Goal: Information Seeking & Learning: Learn about a topic

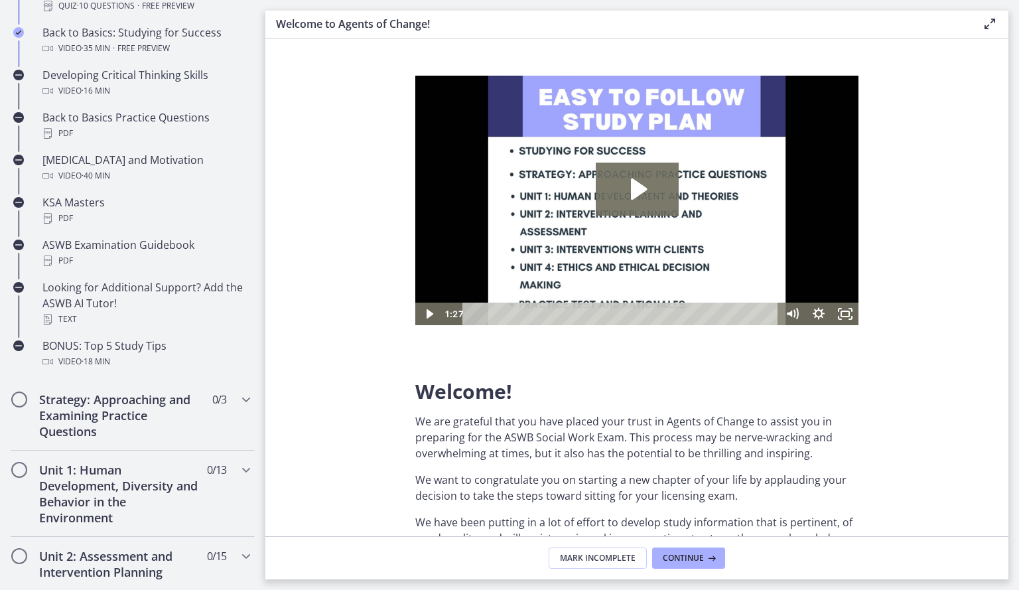
scroll to position [518, 0]
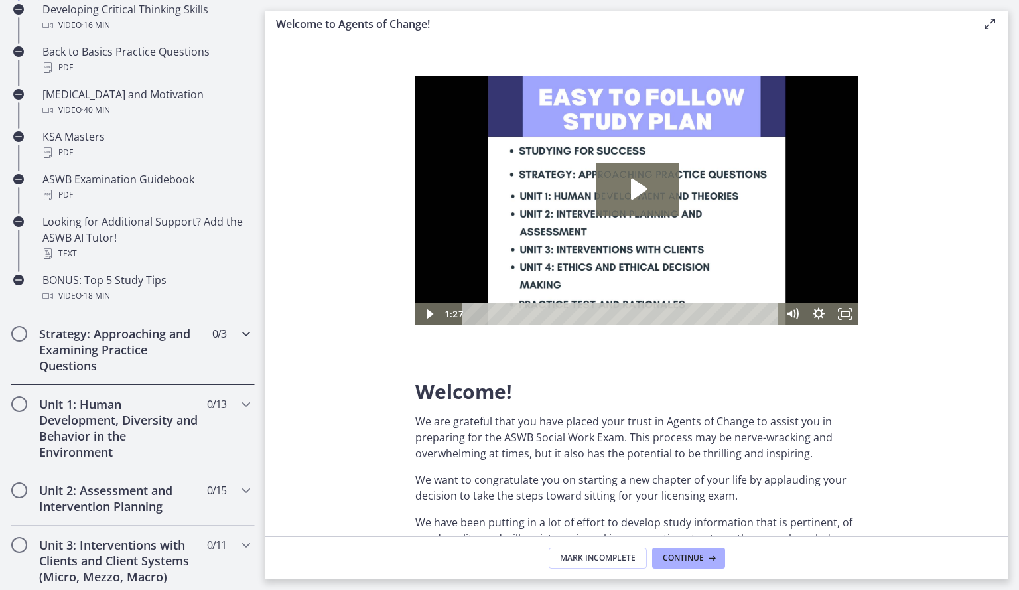
click at [188, 348] on h2 "Strategy: Approaching and Examining Practice Questions" at bounding box center [120, 350] width 162 height 48
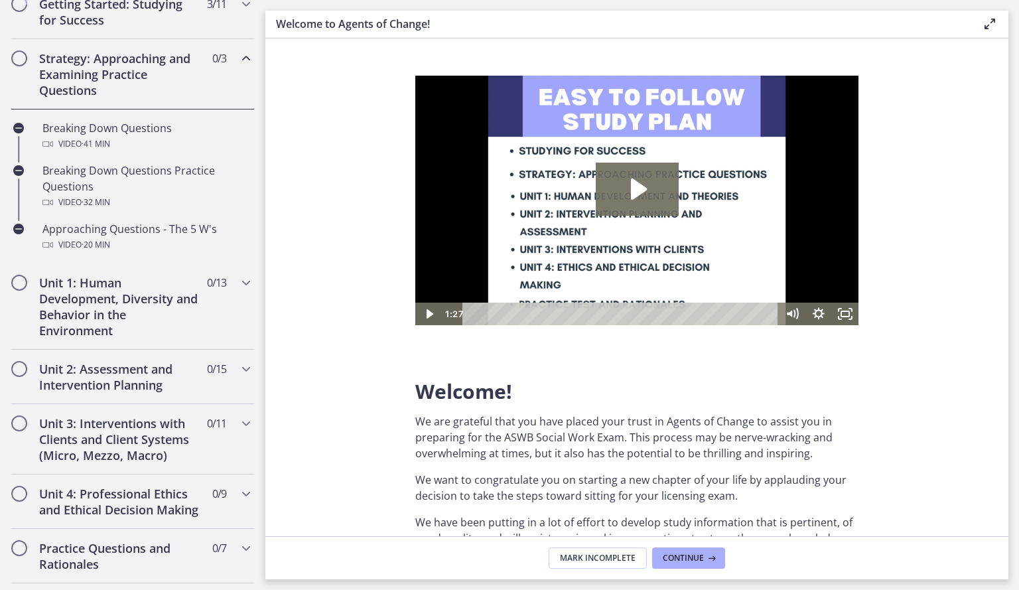
scroll to position [265, 0]
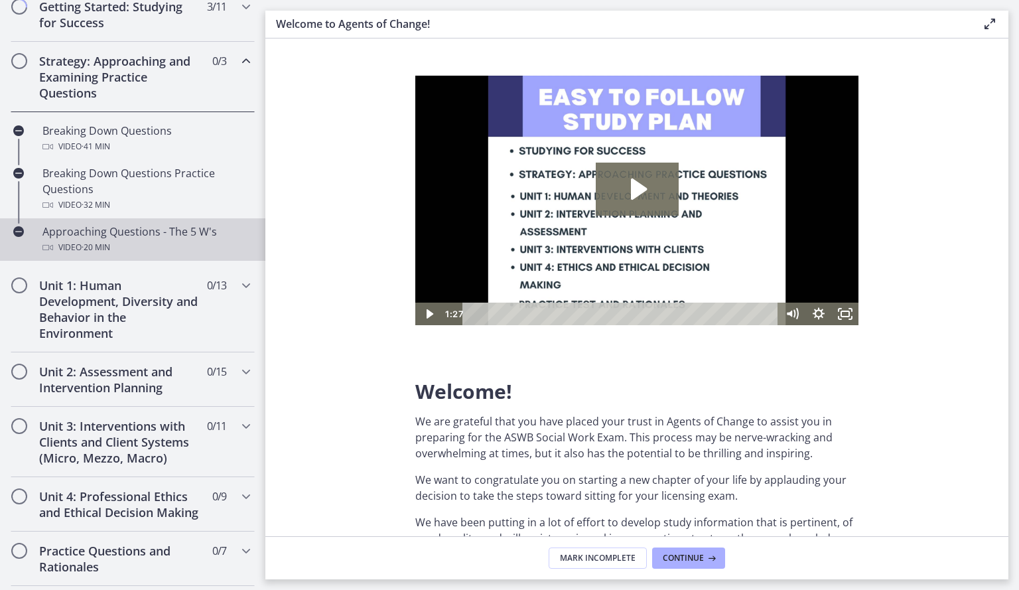
click at [168, 228] on div "Approaching Questions - The 5 W's Video · 20 min" at bounding box center [145, 240] width 207 height 32
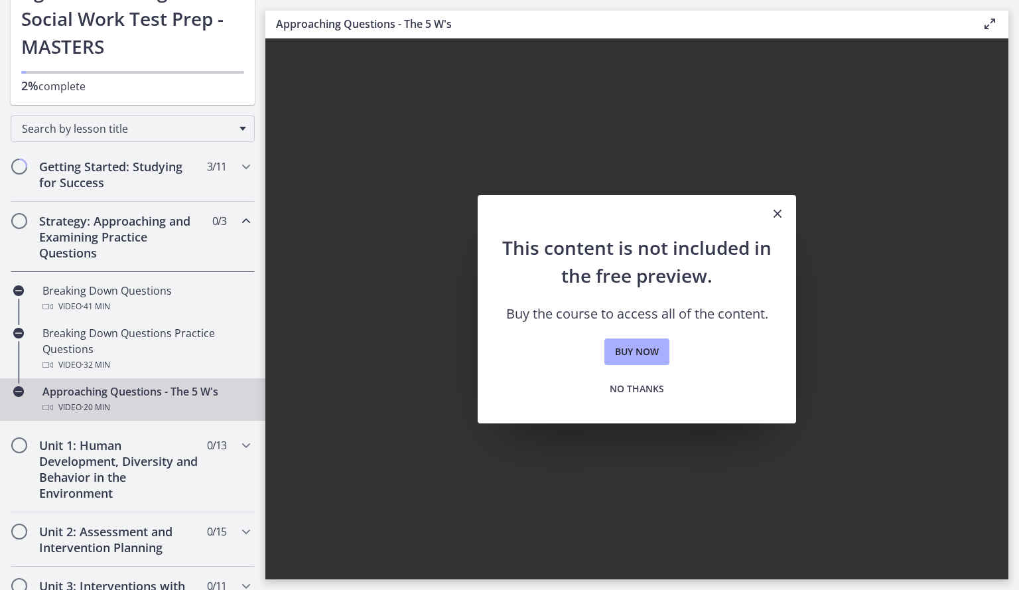
scroll to position [96, 0]
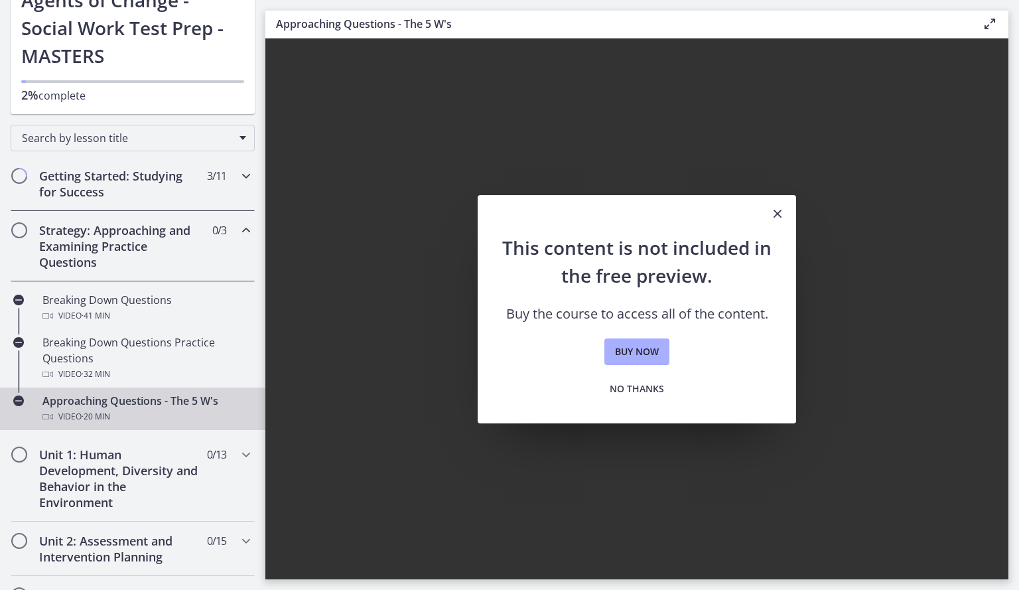
click at [217, 180] on div "Getting Started: Studying for Success 3 / 11 Completed" at bounding box center [133, 184] width 244 height 54
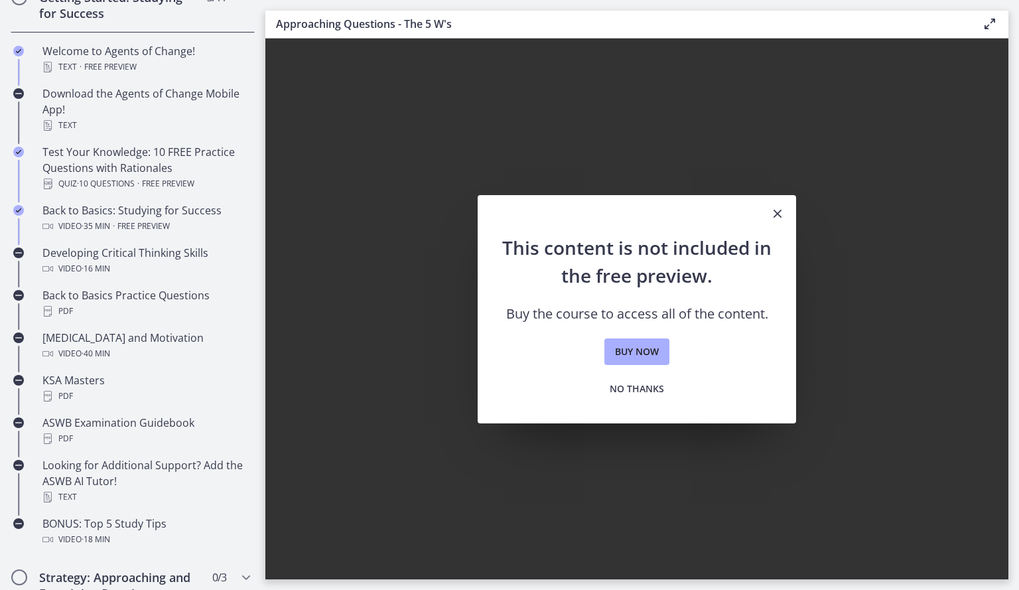
scroll to position [303, 0]
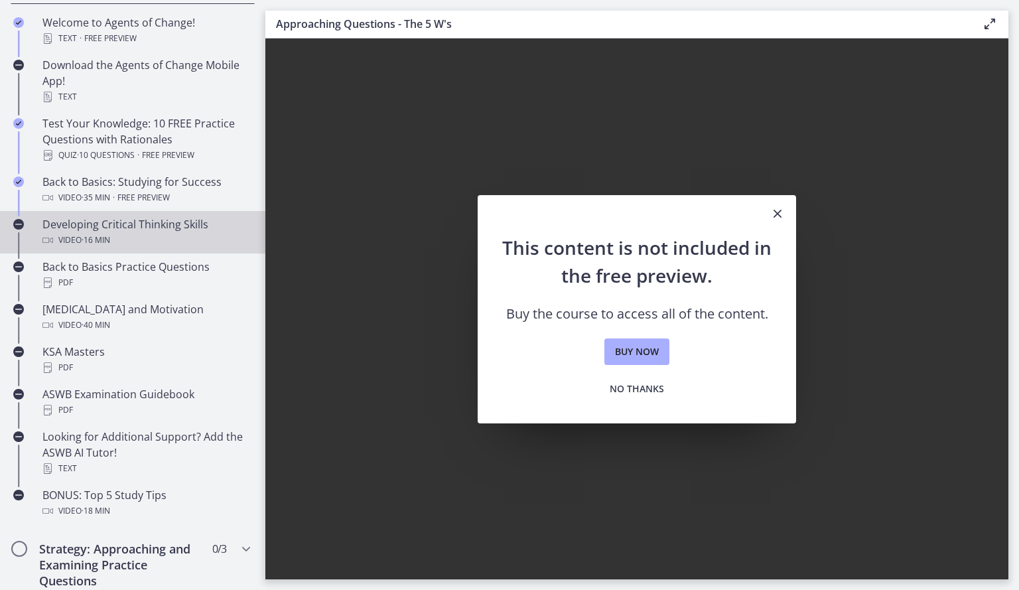
click at [182, 234] on div "Video · 16 min" at bounding box center [145, 240] width 207 height 16
click at [989, 29] on icon at bounding box center [990, 24] width 16 height 16
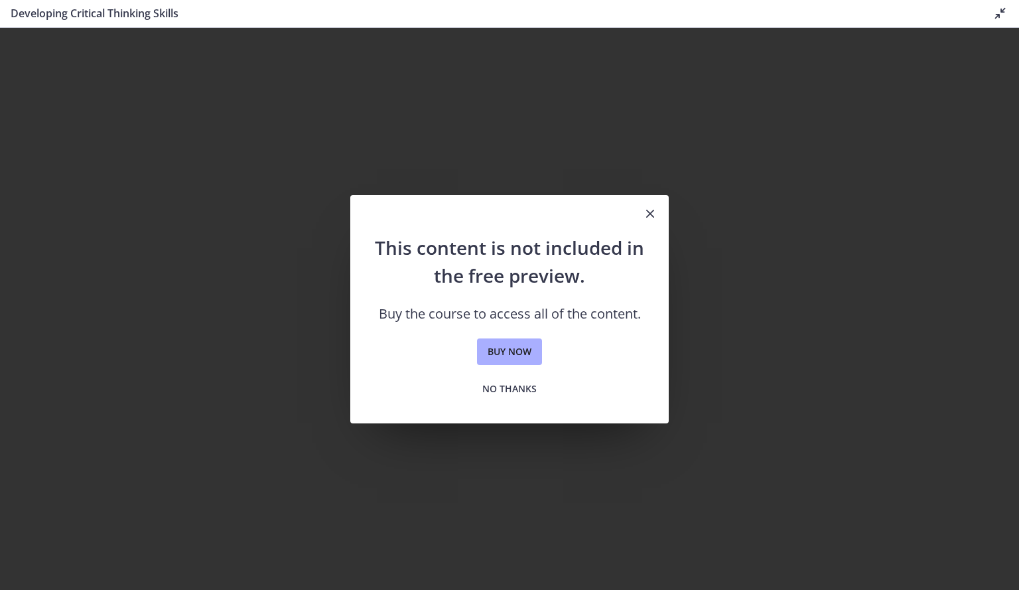
click at [993, 2] on div "Developing Critical Thinking Skills Disable fullscreen" at bounding box center [509, 14] width 1019 height 28
